Goal: Transaction & Acquisition: Purchase product/service

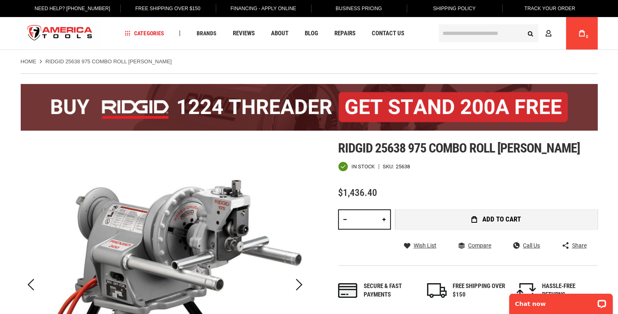
click at [466, 216] on button "Add to Cart" at bounding box center [496, 220] width 203 height 20
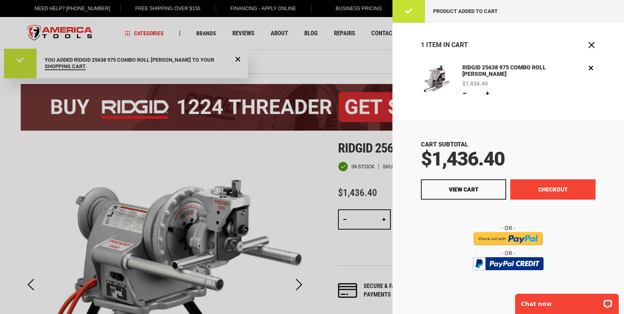
click at [551, 187] on button "Checkout" at bounding box center [552, 190] width 85 height 20
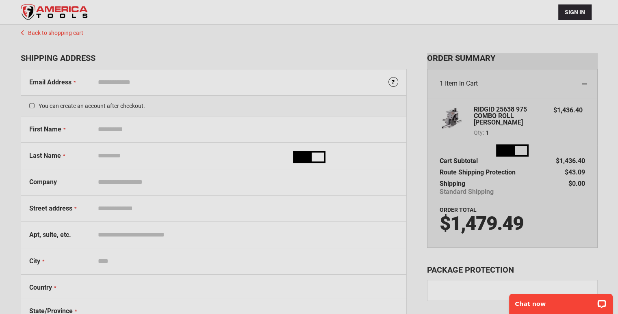
select select "**"
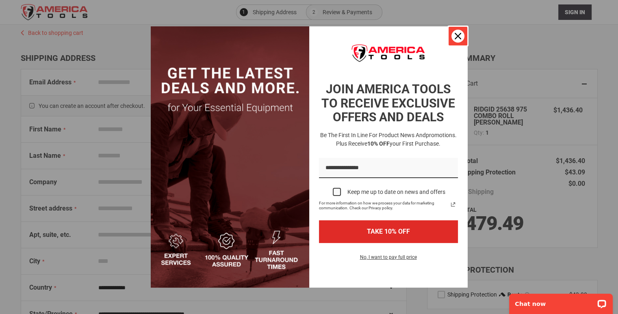
click at [457, 37] on icon "close icon" at bounding box center [458, 36] width 6 height 6
